Goal: Transaction & Acquisition: Download file/media

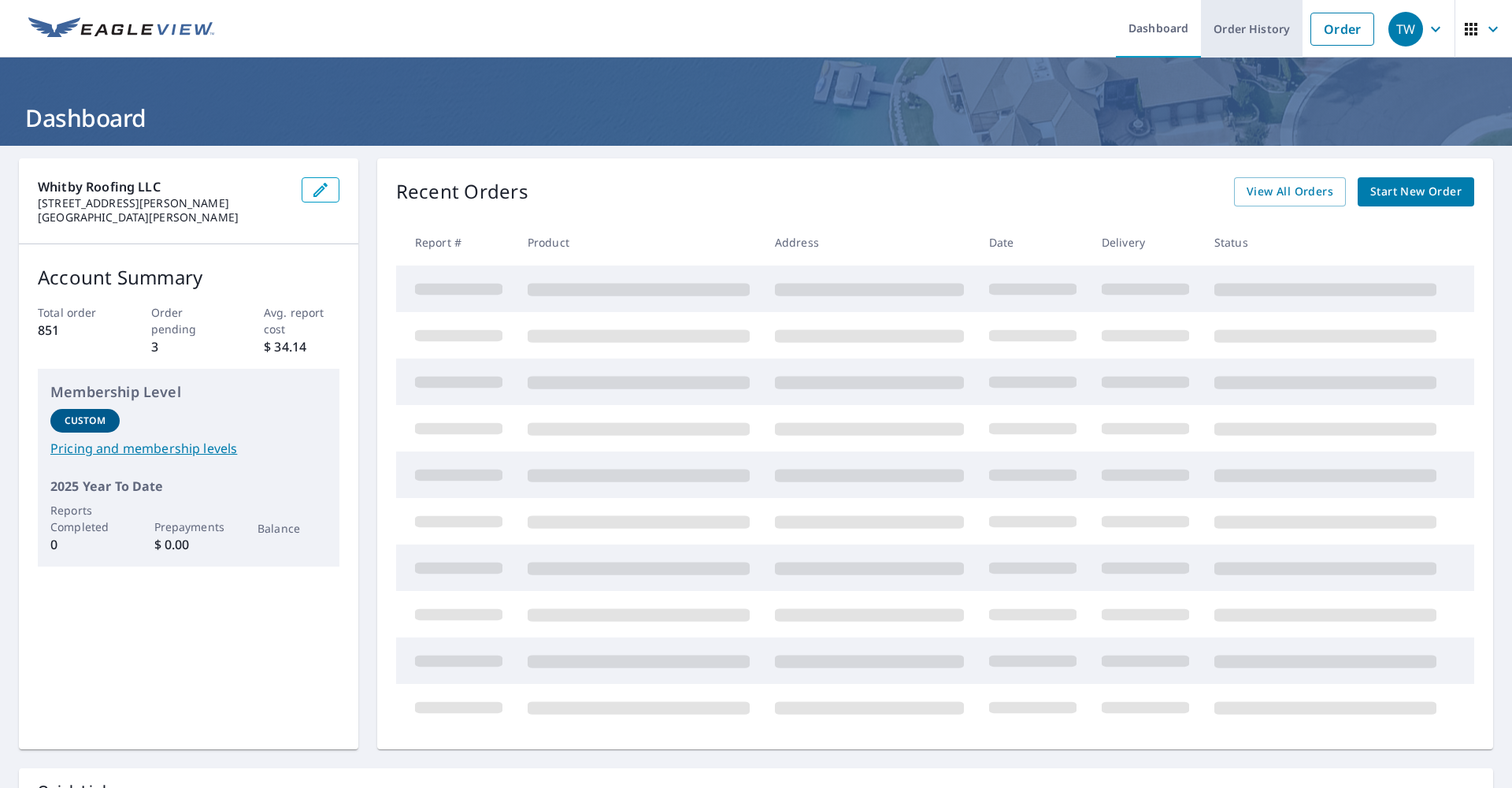
click at [1246, 34] on link "Order History" at bounding box center [1252, 28] width 101 height 58
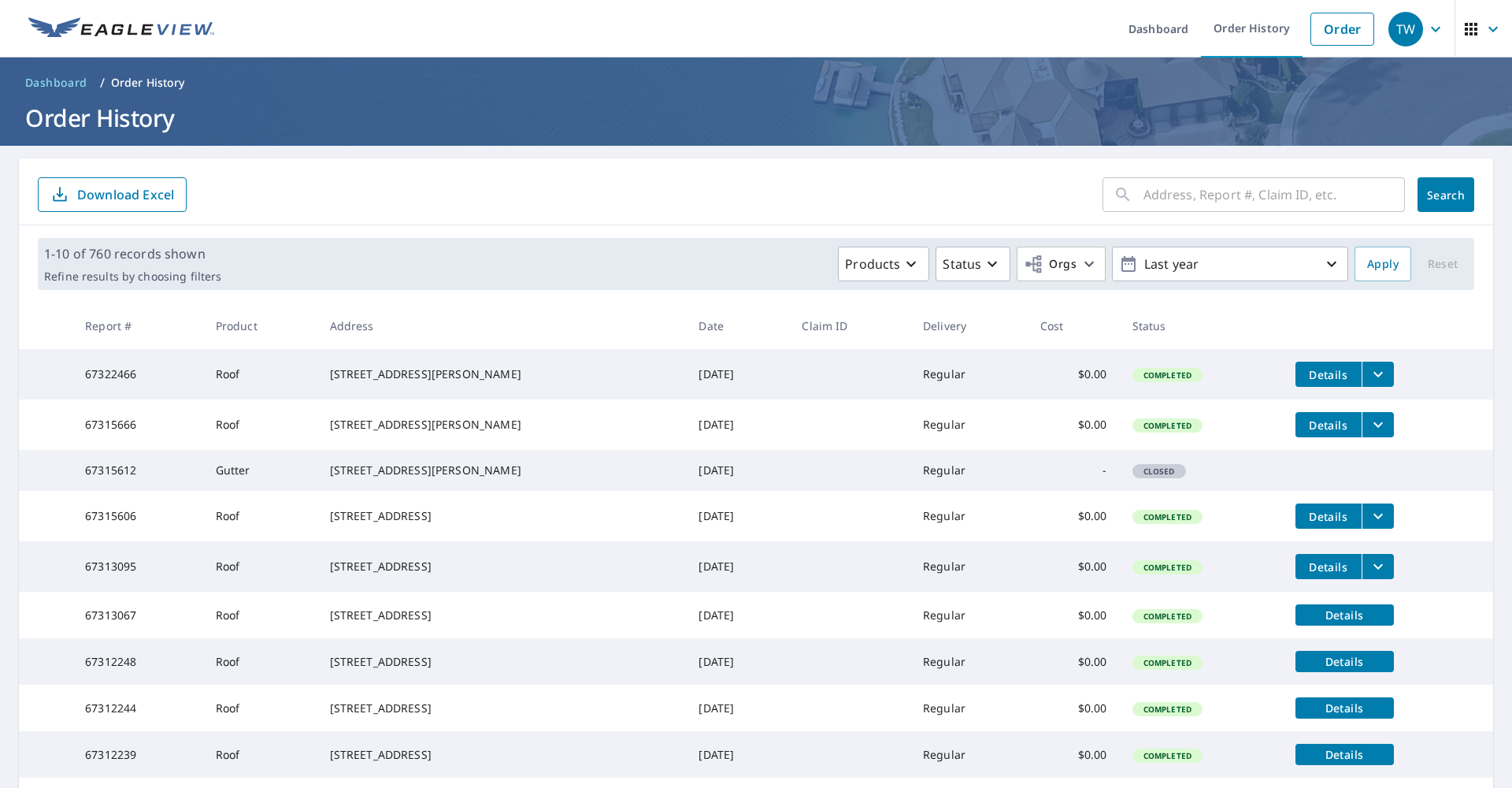
click at [1208, 200] on input "text" at bounding box center [1274, 194] width 261 height 44
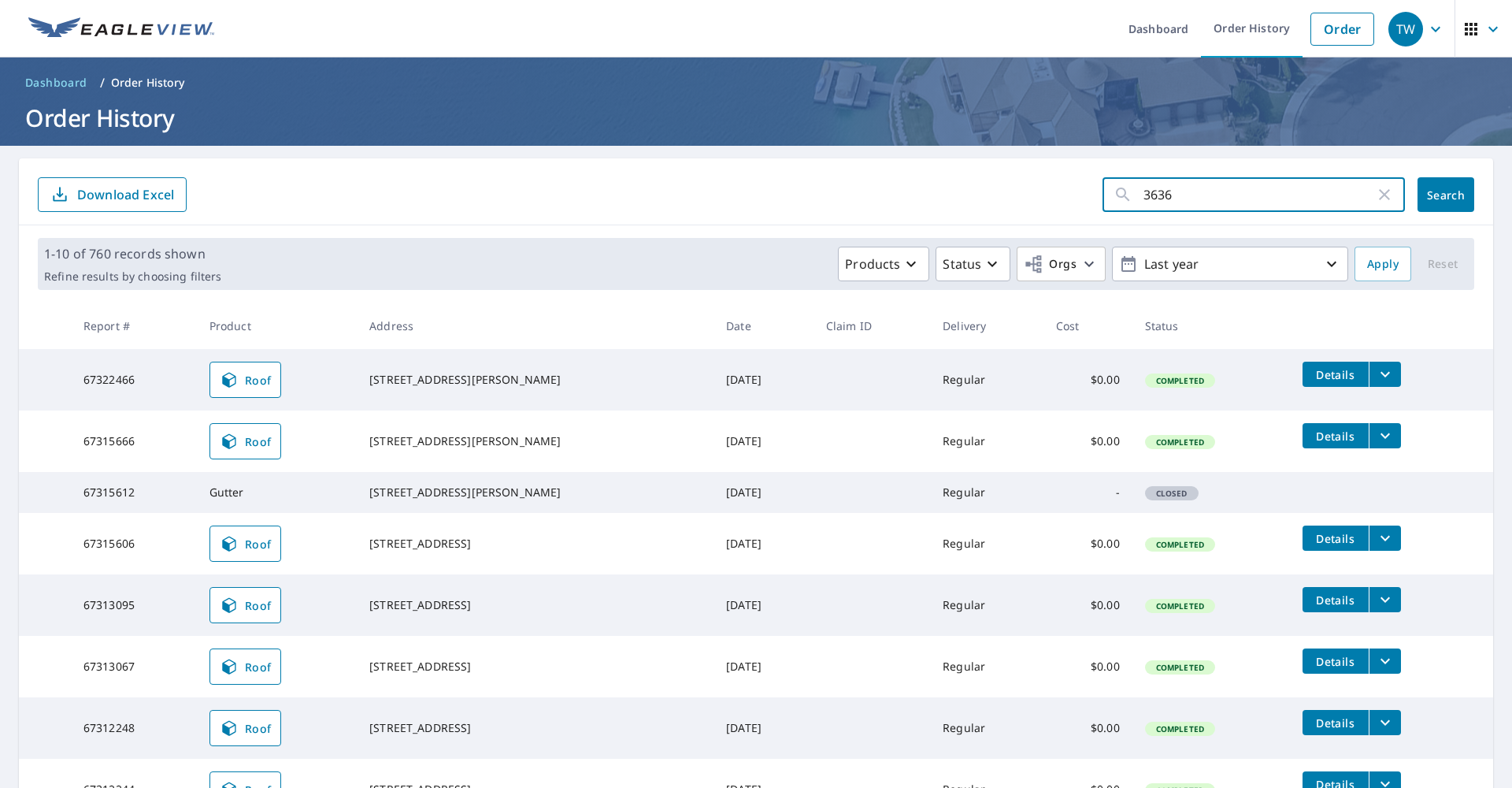
type input "3636"
click at [1430, 194] on span "Search" at bounding box center [1446, 194] width 32 height 15
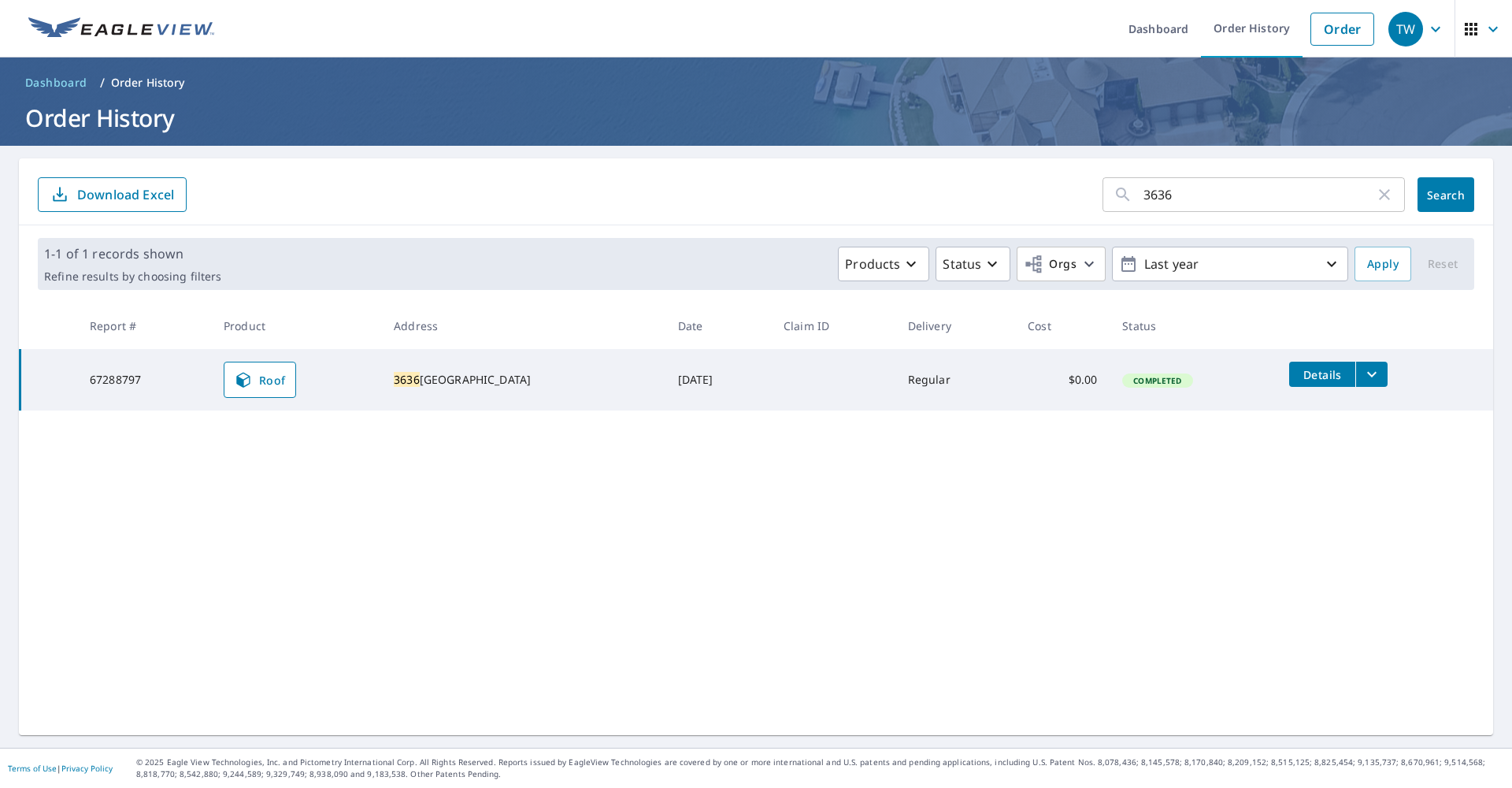
click at [1381, 372] on icon "filesDropdownBtn-67288797" at bounding box center [1372, 374] width 19 height 19
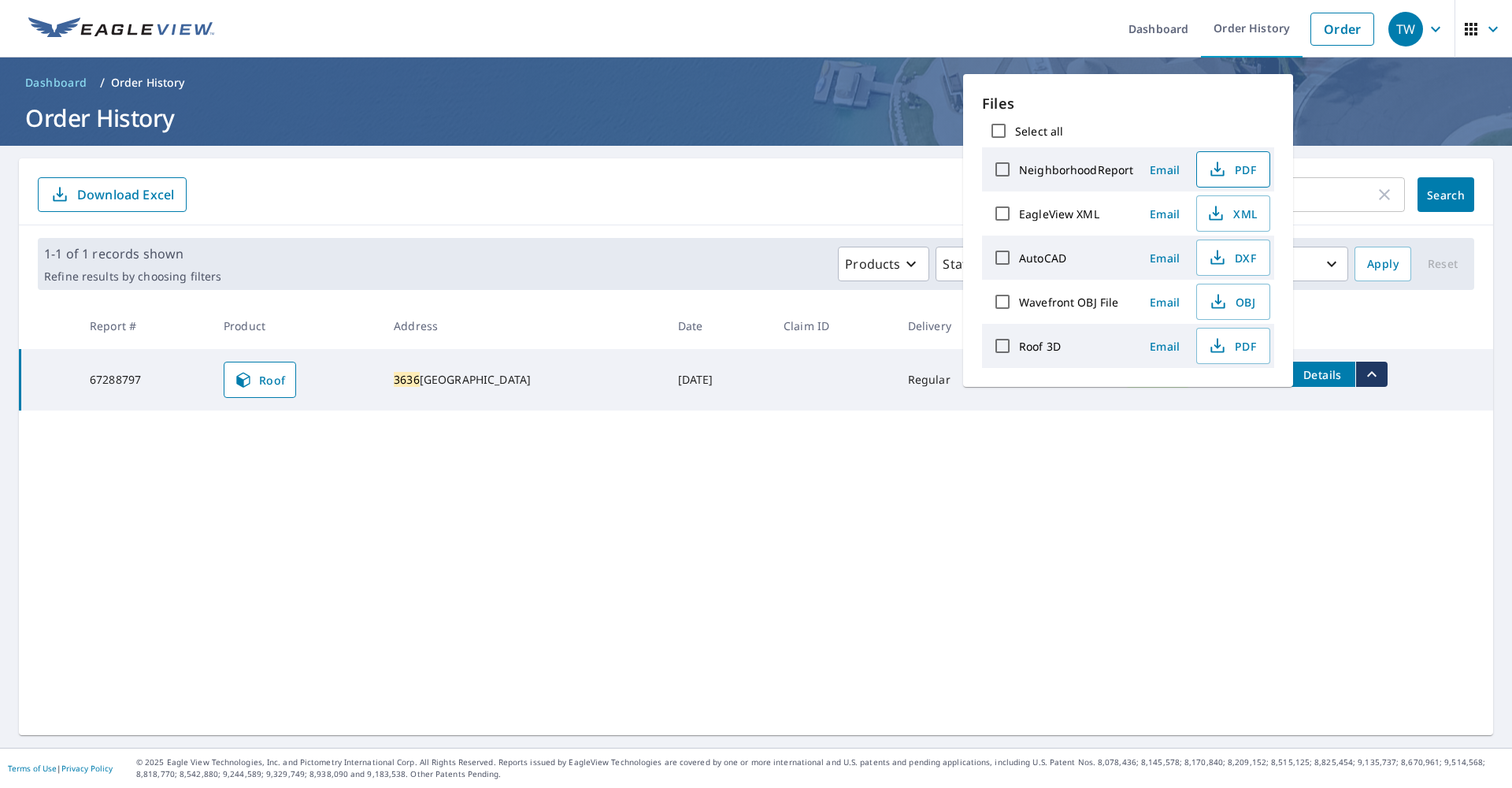
click at [1243, 171] on span "PDF" at bounding box center [1231, 169] width 51 height 19
click at [837, 530] on div "3636 ​ Search Download Excel 1-1 of 1 records shown Refine results by choosing …" at bounding box center [756, 446] width 1474 height 577
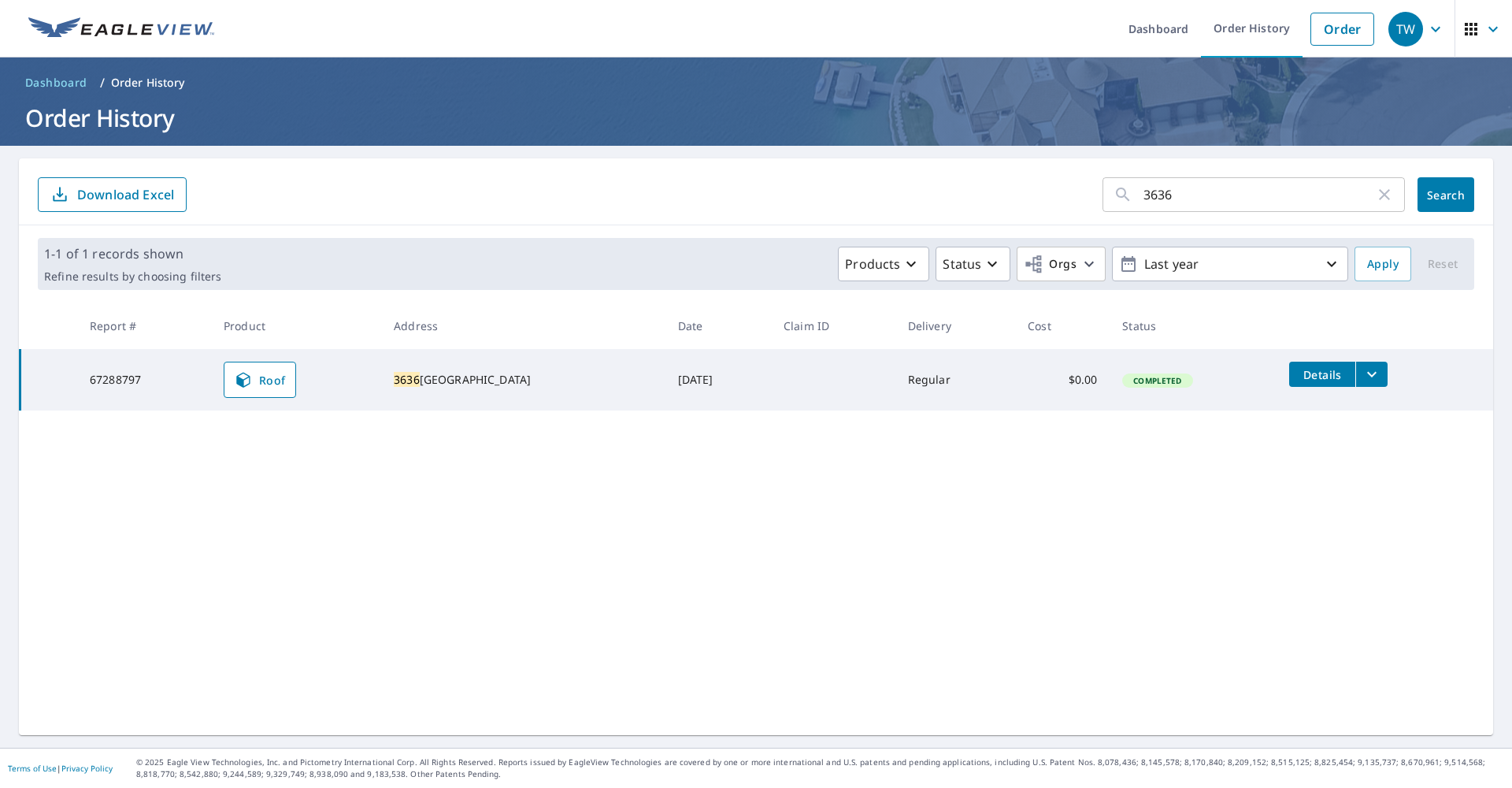
click at [1375, 376] on icon "filesDropdownBtn-67288797" at bounding box center [1372, 374] width 19 height 19
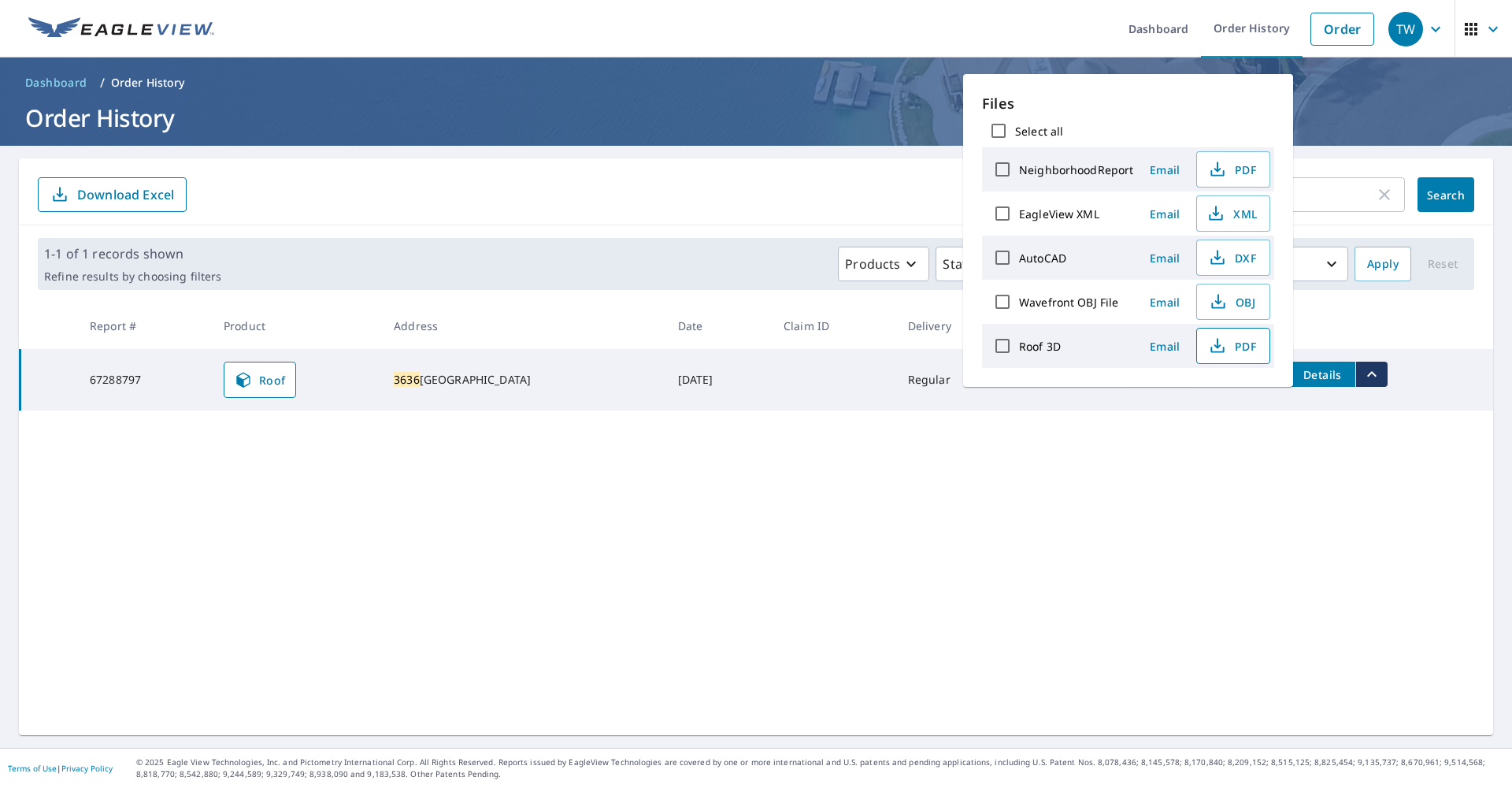
click at [1250, 344] on span "PDF" at bounding box center [1231, 345] width 51 height 19
click at [779, 484] on div "3636 ​ Search Download Excel 1-1 of 1 records shown Refine results by choosing …" at bounding box center [756, 446] width 1474 height 577
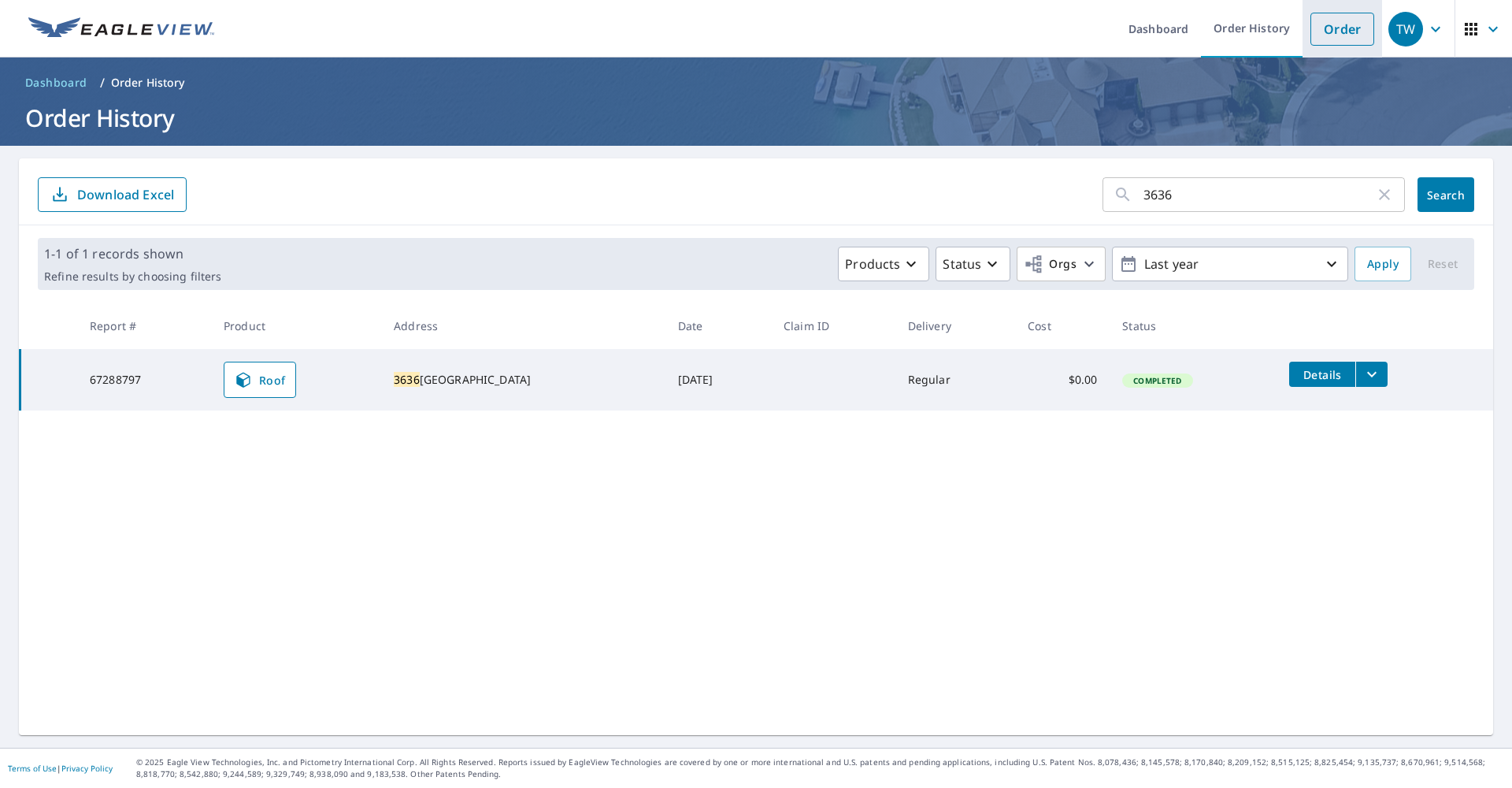
click at [1350, 28] on link "Order" at bounding box center [1342, 29] width 64 height 34
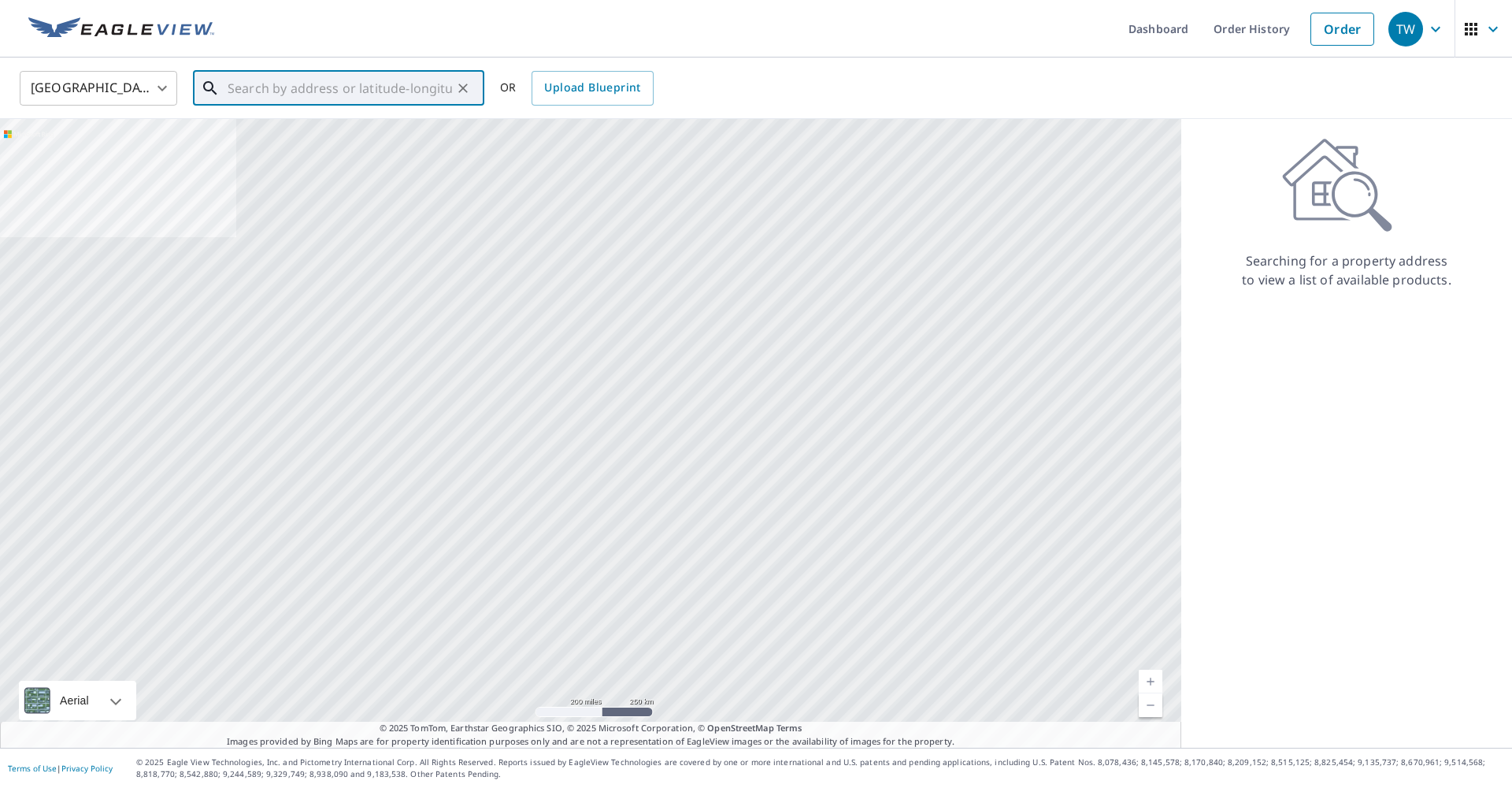
click at [389, 85] on input "text" at bounding box center [339, 88] width 224 height 44
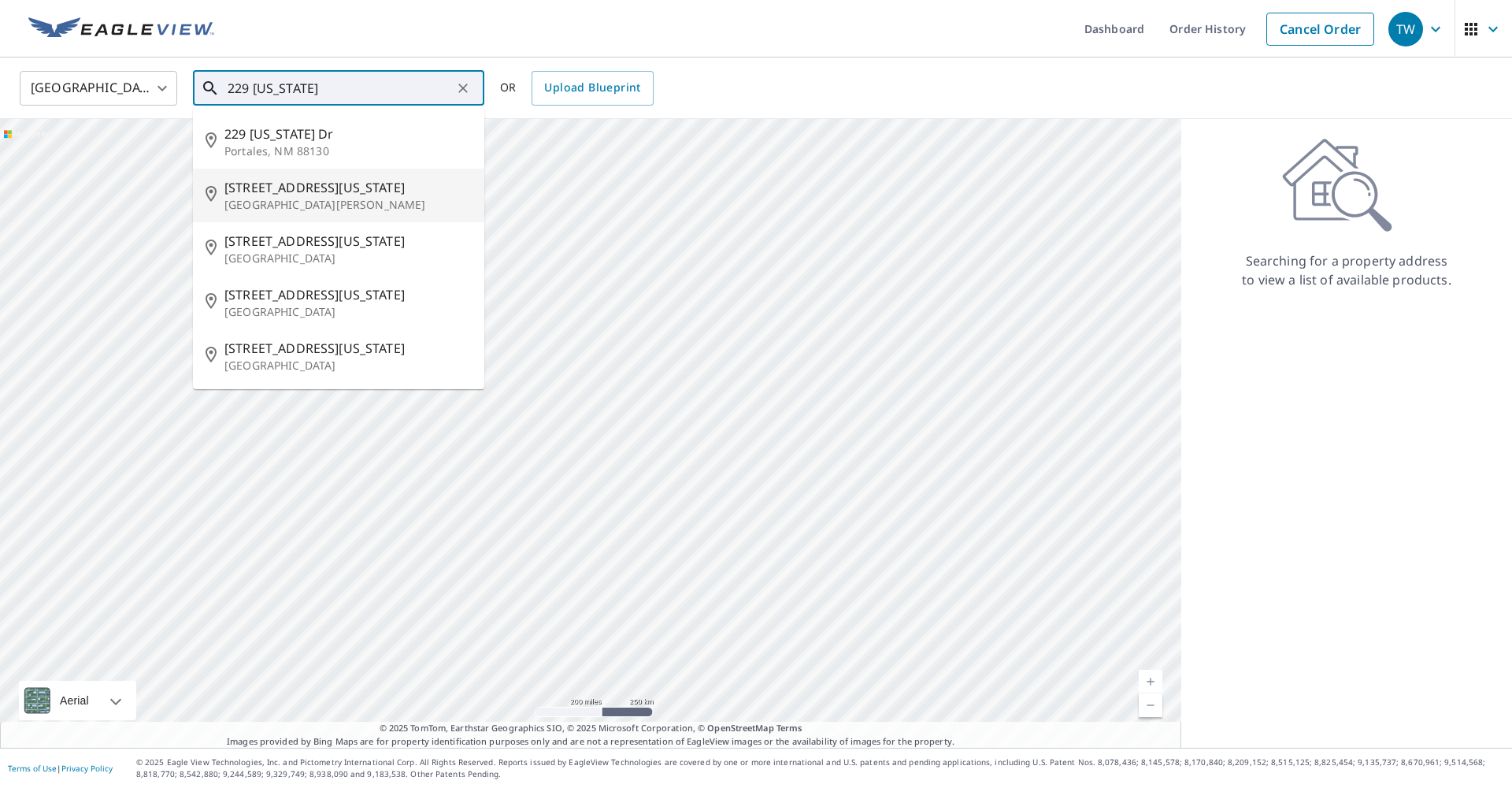
click at [314, 187] on span "[STREET_ADDRESS][US_STATE]" at bounding box center [348, 187] width 247 height 19
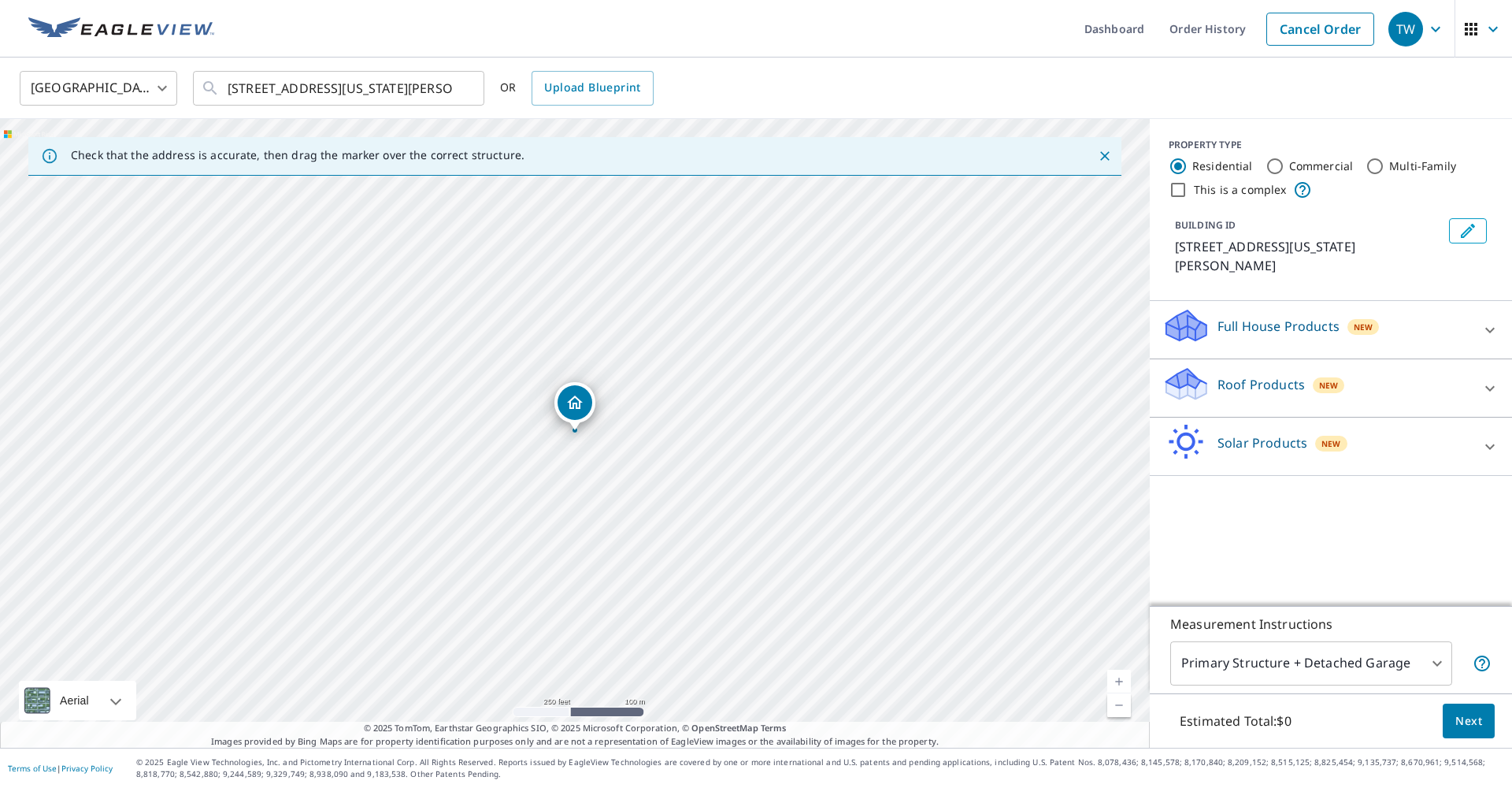
click at [1124, 685] on link "Current Level 17, Zoom In" at bounding box center [1119, 681] width 24 height 24
click at [1124, 685] on link "Current Level 18.248729233409144, Zoom In Disabled" at bounding box center [1119, 681] width 24 height 24
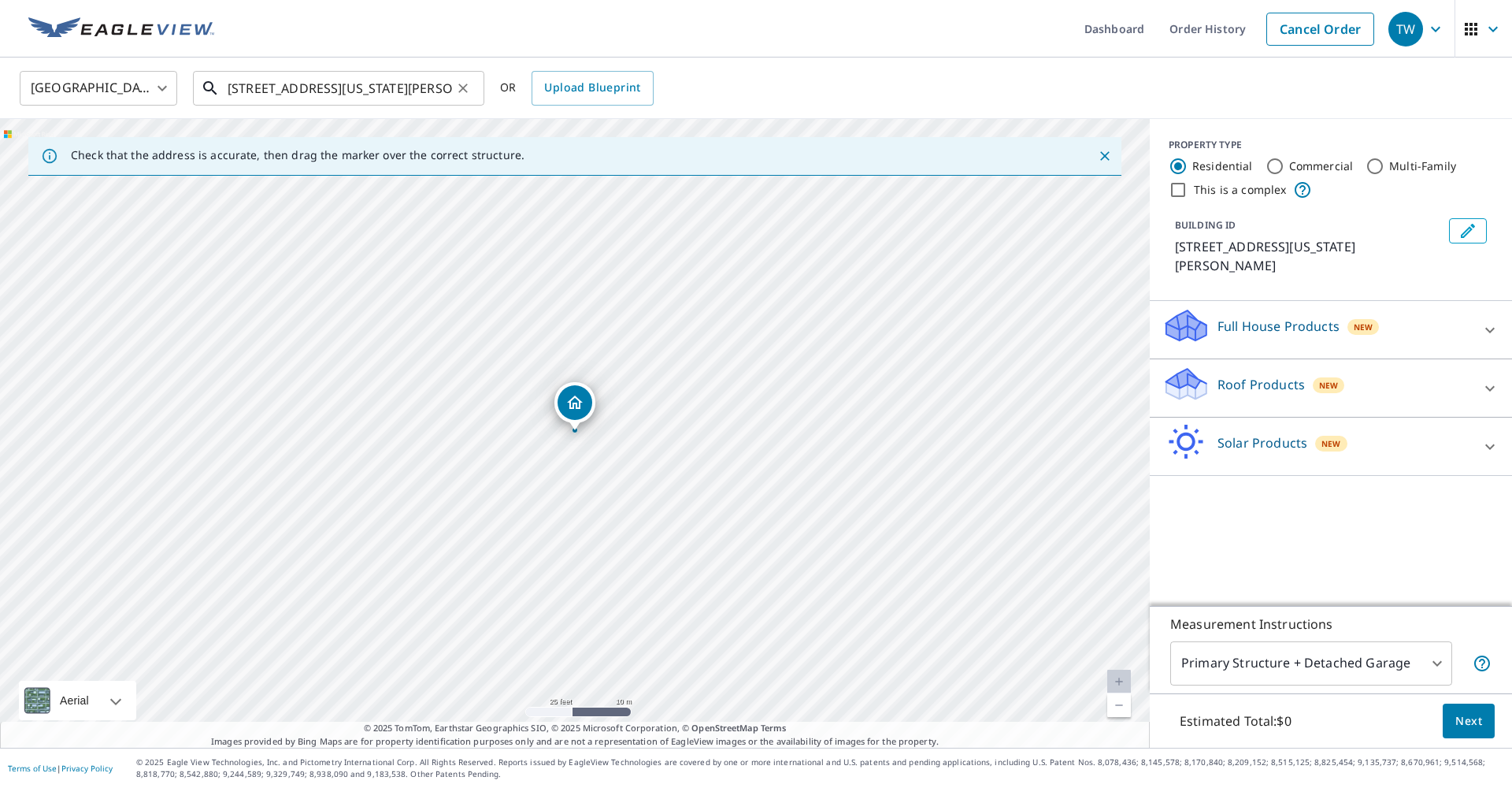
click at [440, 91] on input "[STREET_ADDRESS][US_STATE][PERSON_NAME]" at bounding box center [339, 88] width 224 height 44
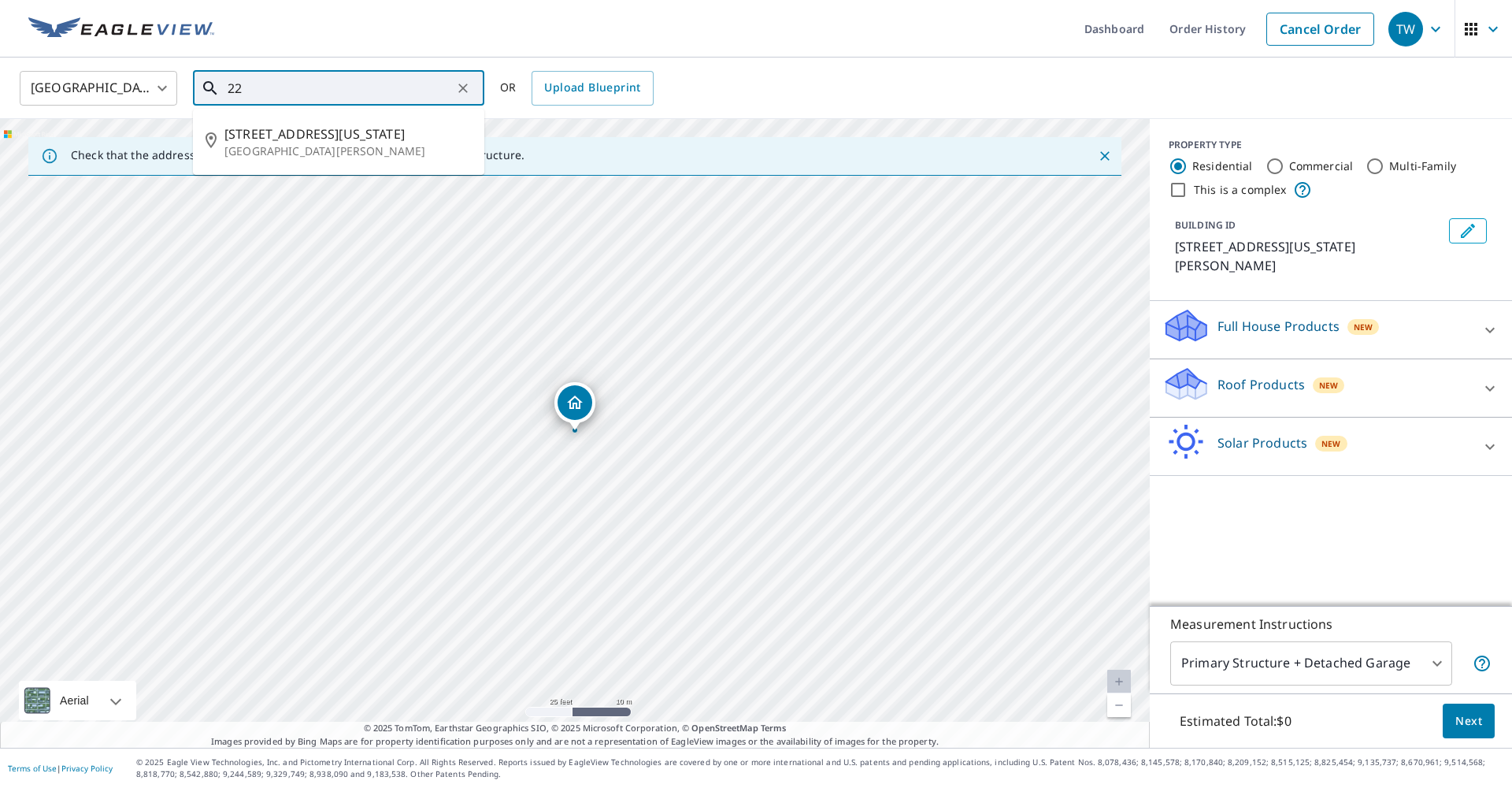
type input "2"
click at [313, 190] on span "4996 S Galaxy Dr" at bounding box center [348, 187] width 247 height 19
type input "[STREET_ADDRESS][PERSON_NAME]"
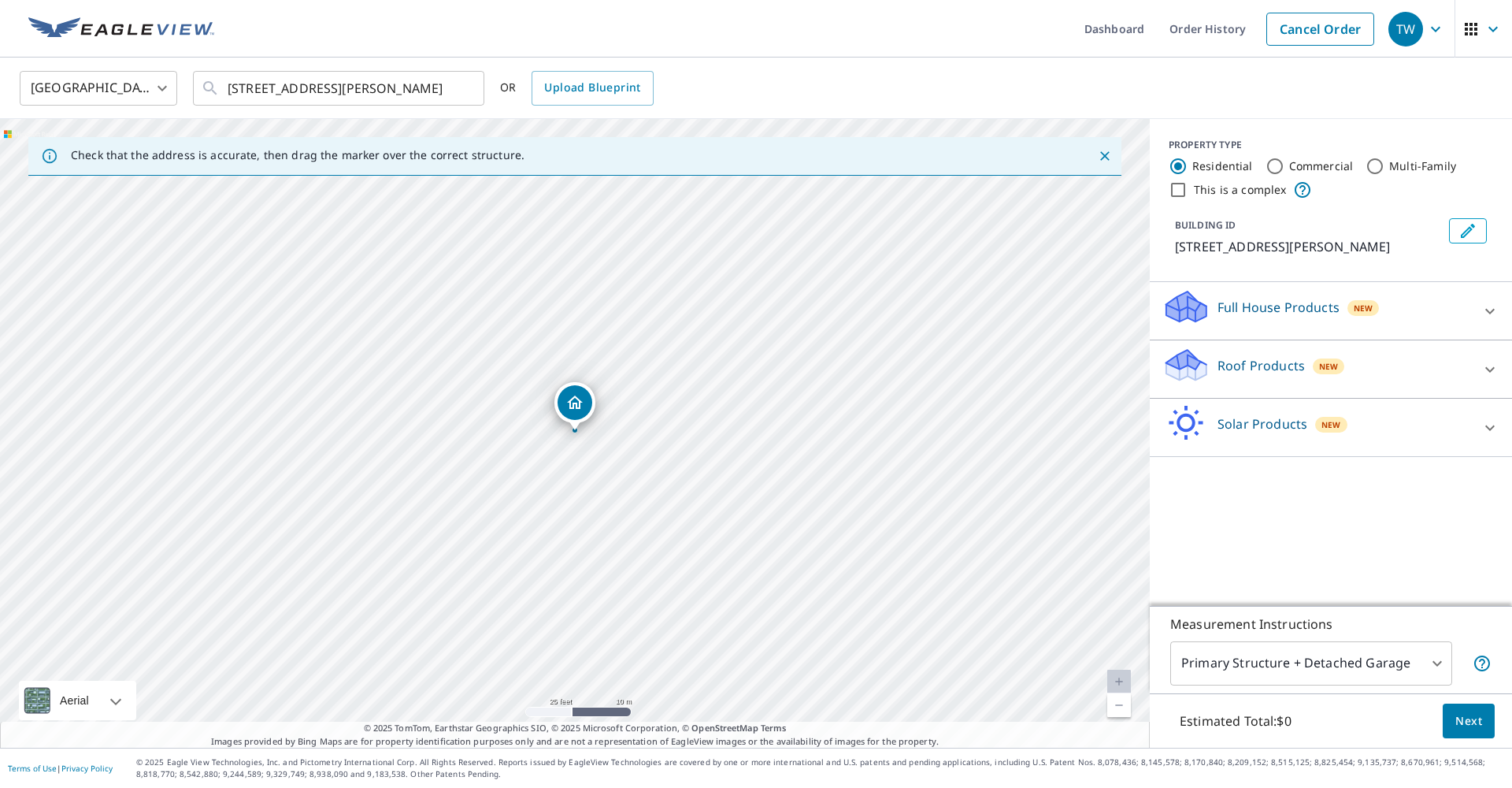
click at [1104, 157] on icon "Close" at bounding box center [1105, 156] width 15 height 15
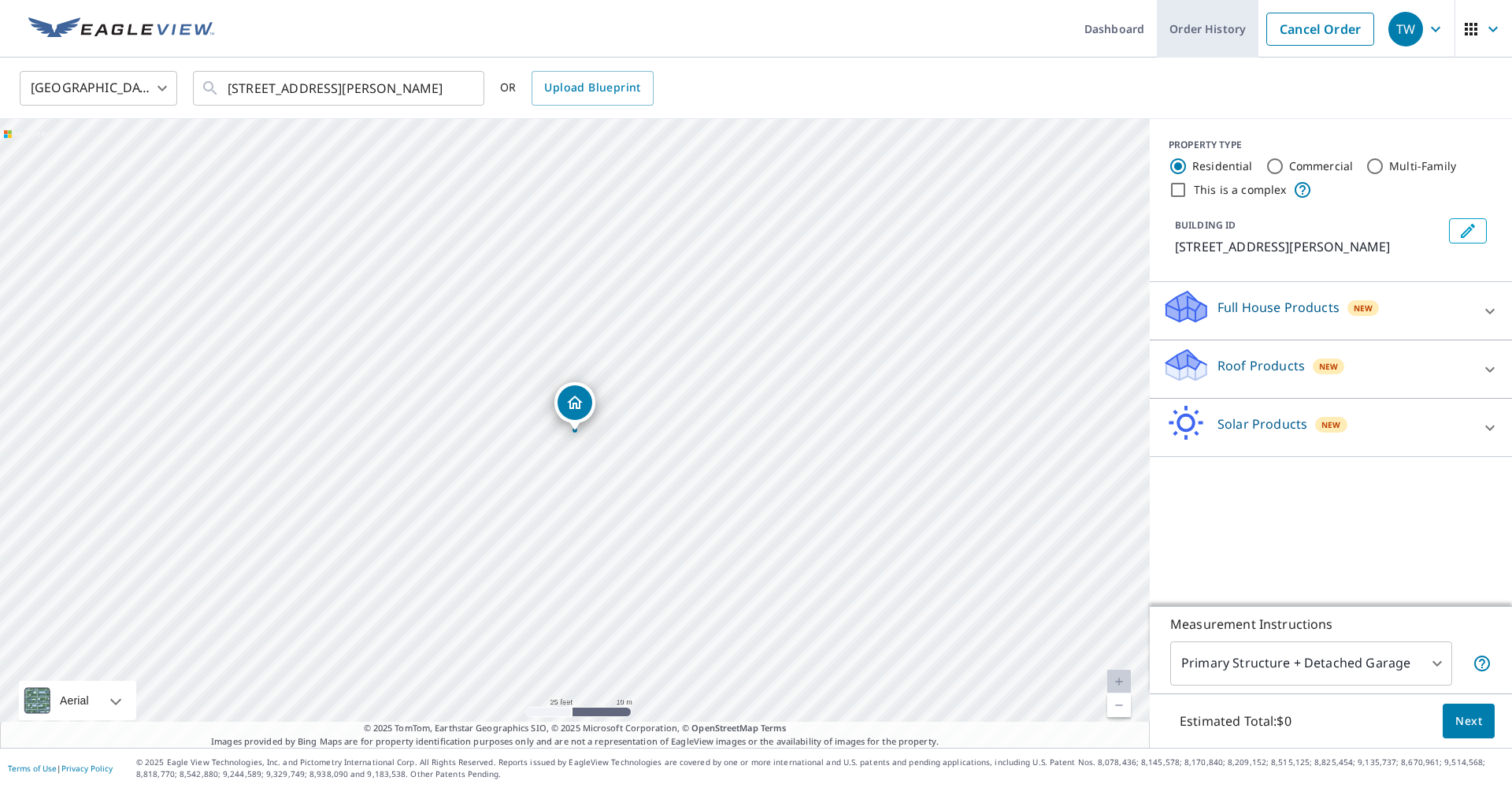
click at [1228, 32] on link "Order History" at bounding box center [1208, 28] width 101 height 58
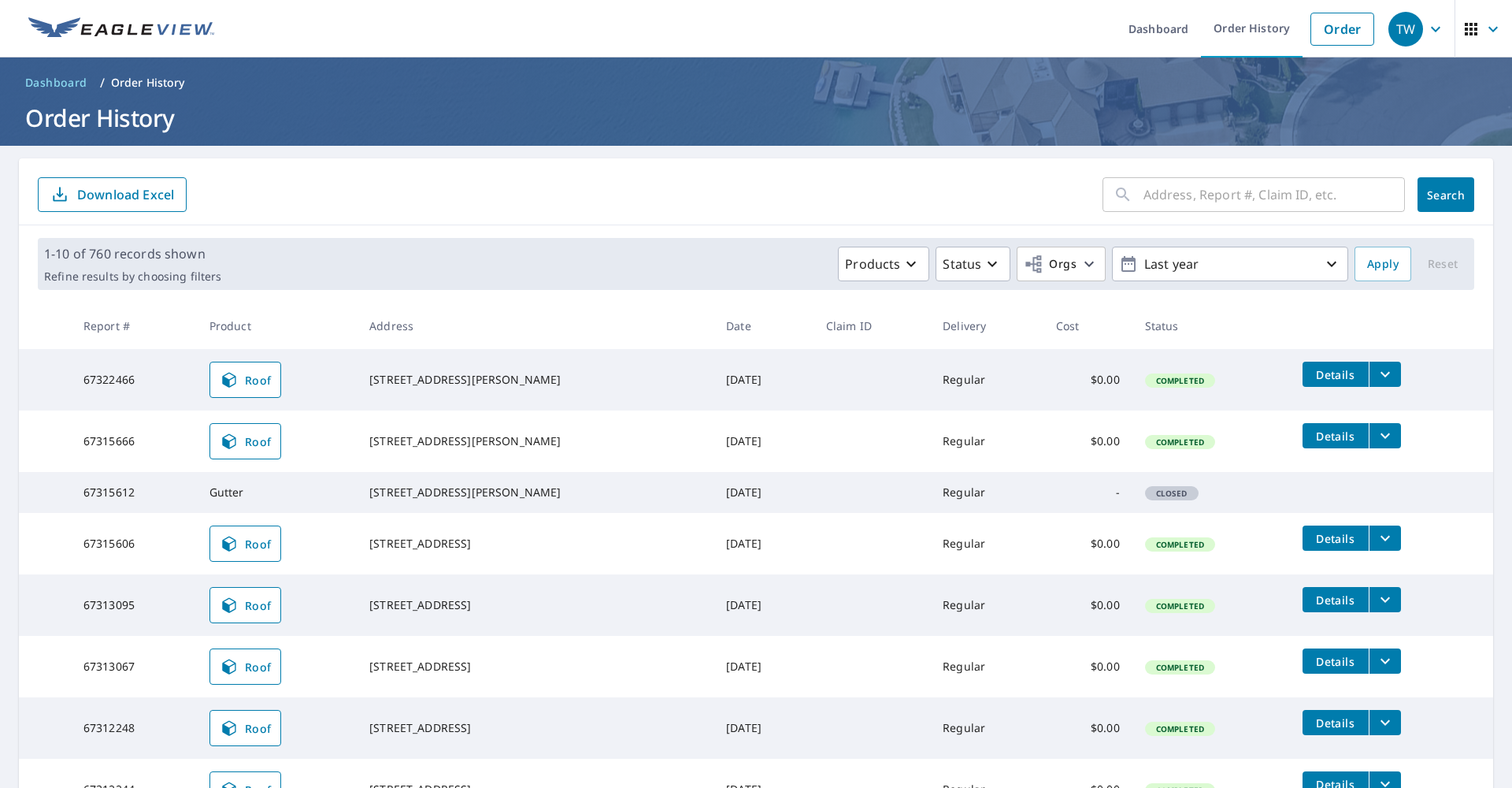
click at [1390, 372] on icon "filesDropdownBtn-67322466" at bounding box center [1385, 374] width 19 height 19
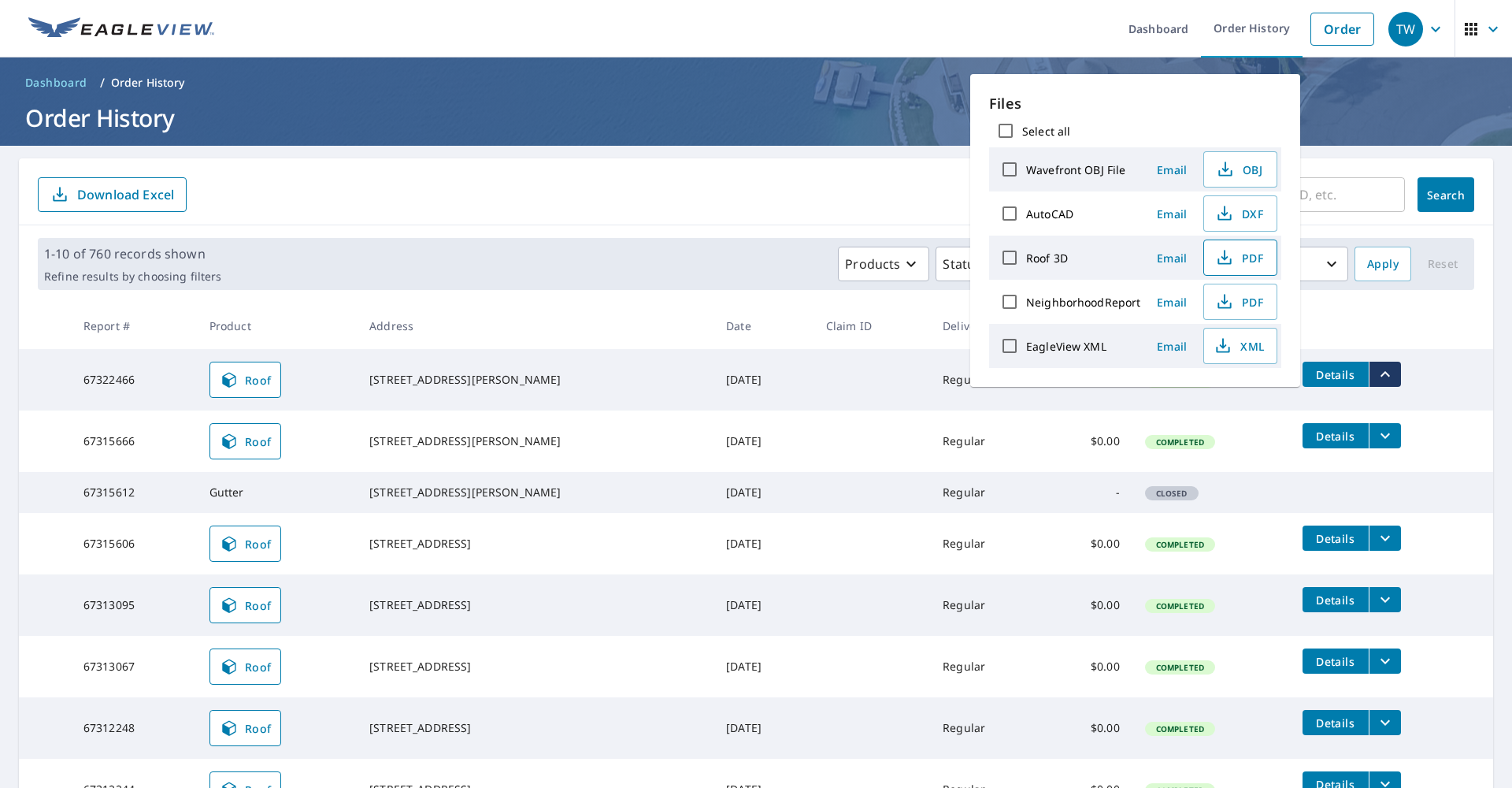
click at [1249, 251] on span "PDF" at bounding box center [1239, 258] width 51 height 19
click at [702, 185] on form "​ Search Download Excel" at bounding box center [756, 194] width 1436 height 34
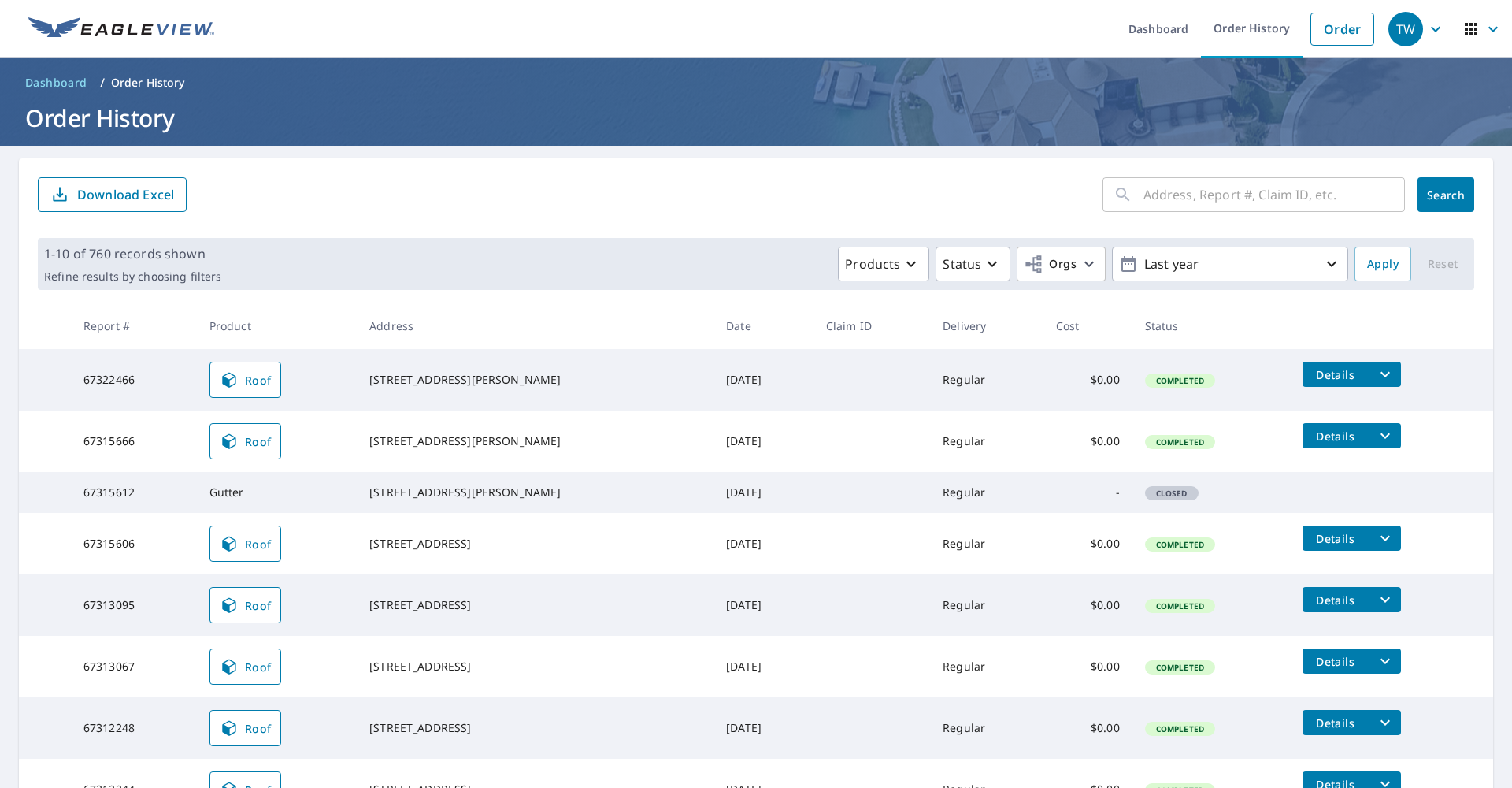
click at [702, 185] on form "​ Search Download Excel" at bounding box center [756, 194] width 1436 height 34
